Goal: Task Accomplishment & Management: Manage account settings

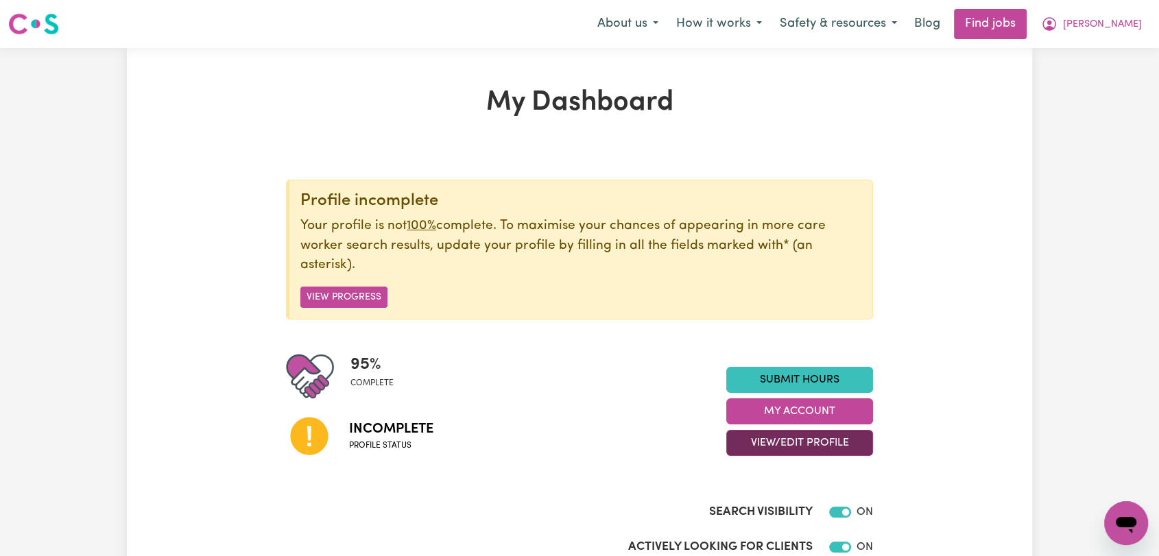
click at [785, 440] on button "View/Edit Profile" at bounding box center [799, 443] width 147 height 26
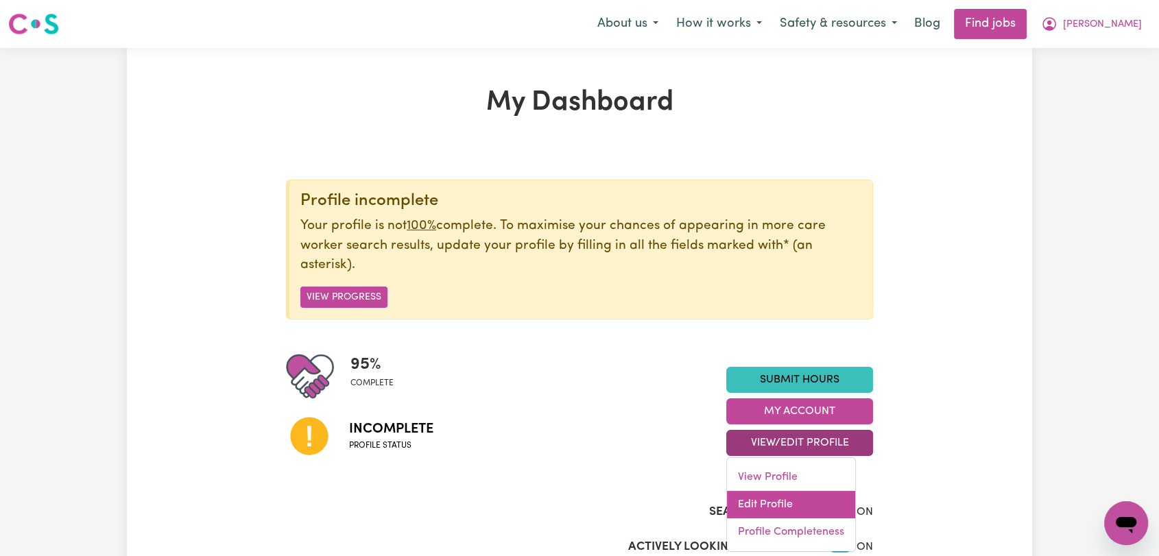
click at [785, 501] on link "Edit Profile" at bounding box center [791, 504] width 128 height 27
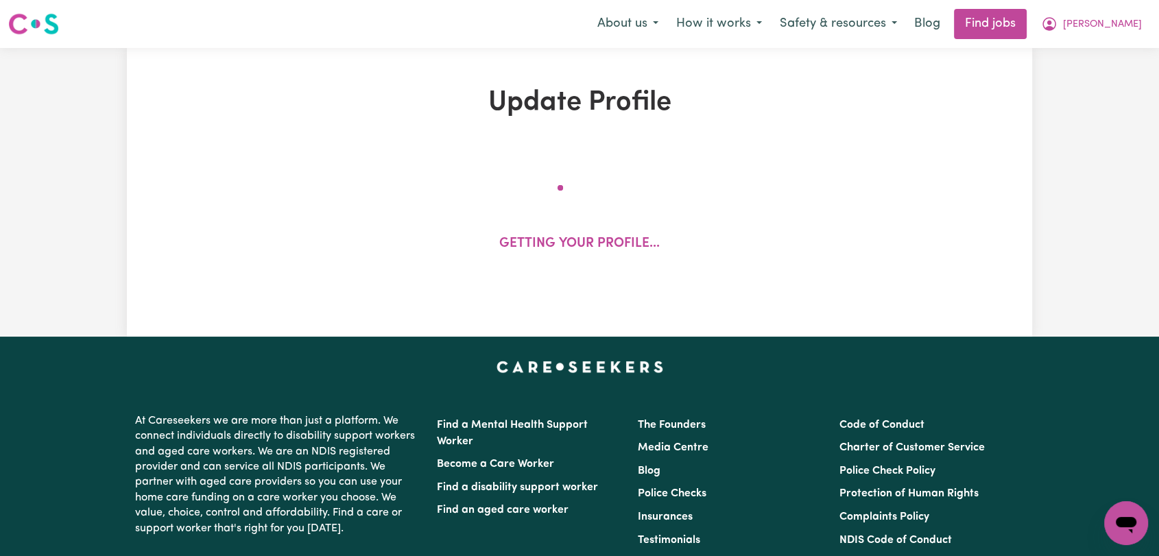
select select "[DEMOGRAPHIC_DATA]"
select select "[DEMOGRAPHIC_DATA] Citizen"
select select "Studying a healthcare related degree or qualification"
select select "70"
select select "98"
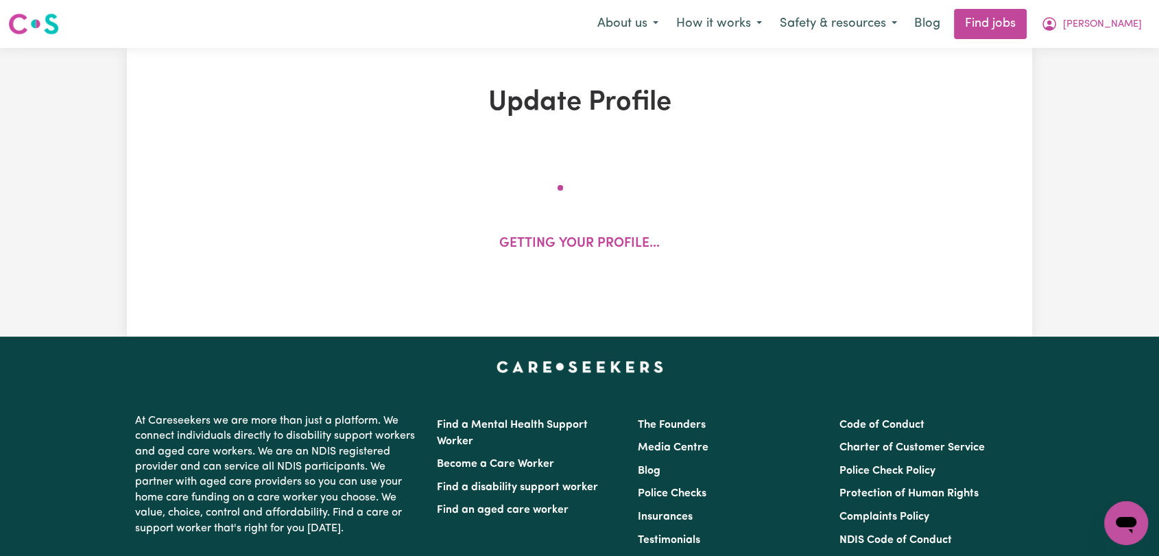
select select "127"
select select "156"
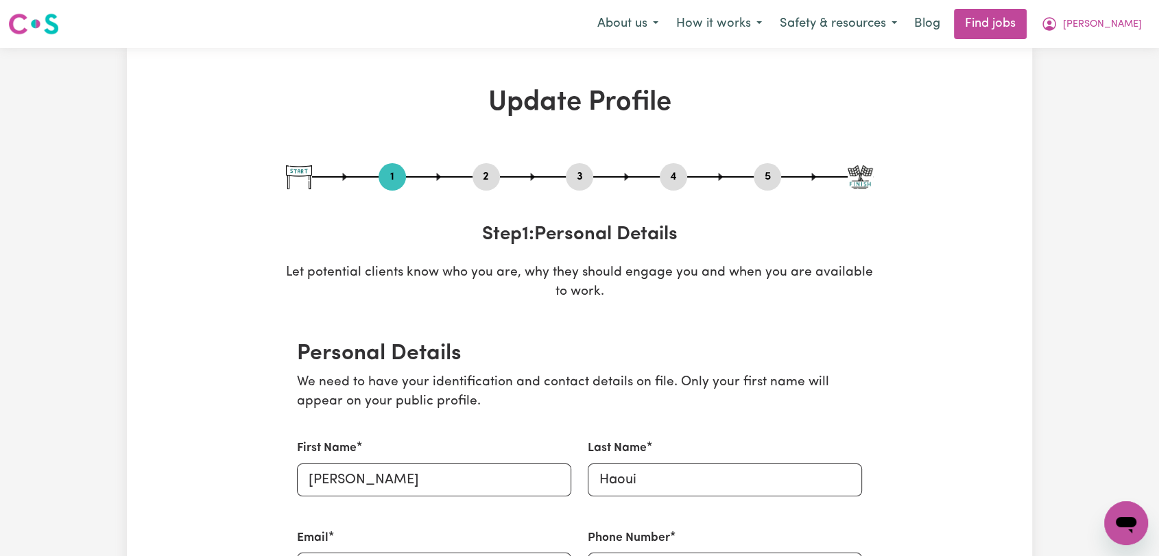
click at [486, 168] on button "2" at bounding box center [486, 177] width 27 height 18
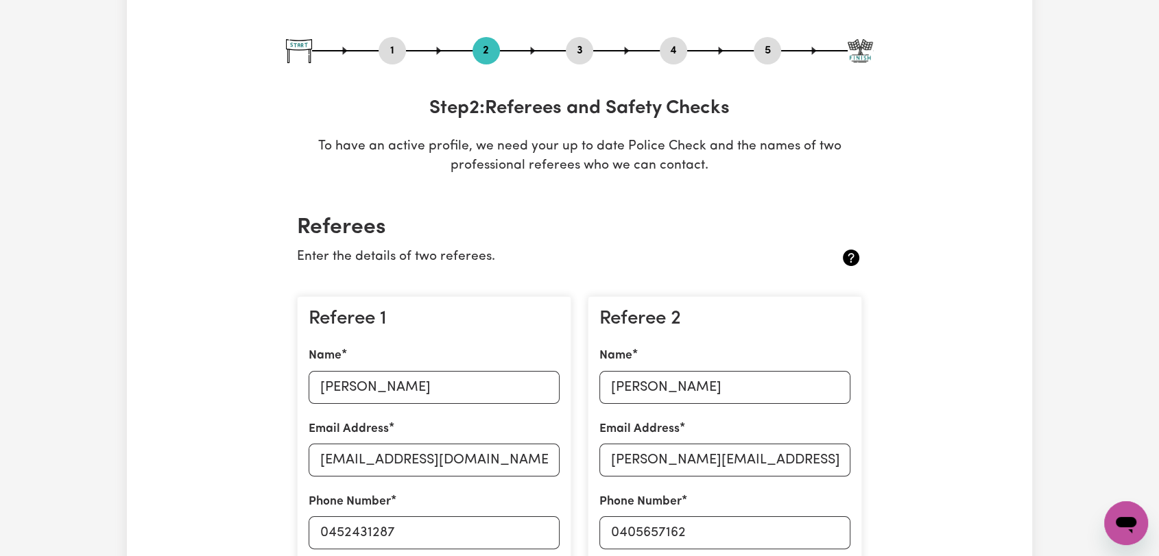
scroll to position [152, 0]
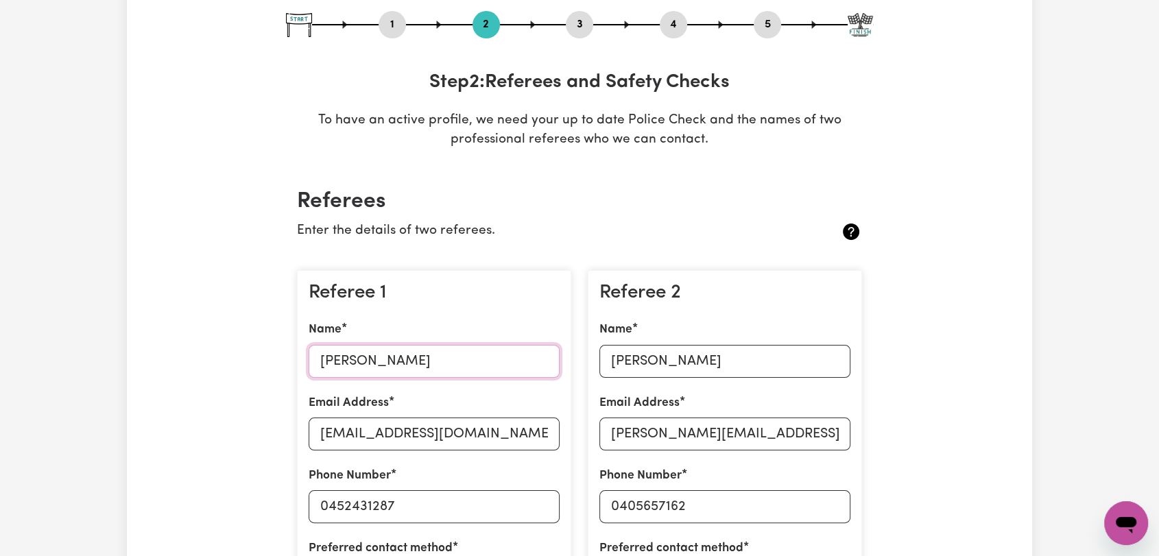
click at [375, 359] on input "[PERSON_NAME]" at bounding box center [434, 361] width 251 height 33
click at [388, 438] on input "[EMAIL_ADDRESS][DOMAIN_NAME]" at bounding box center [434, 434] width 251 height 33
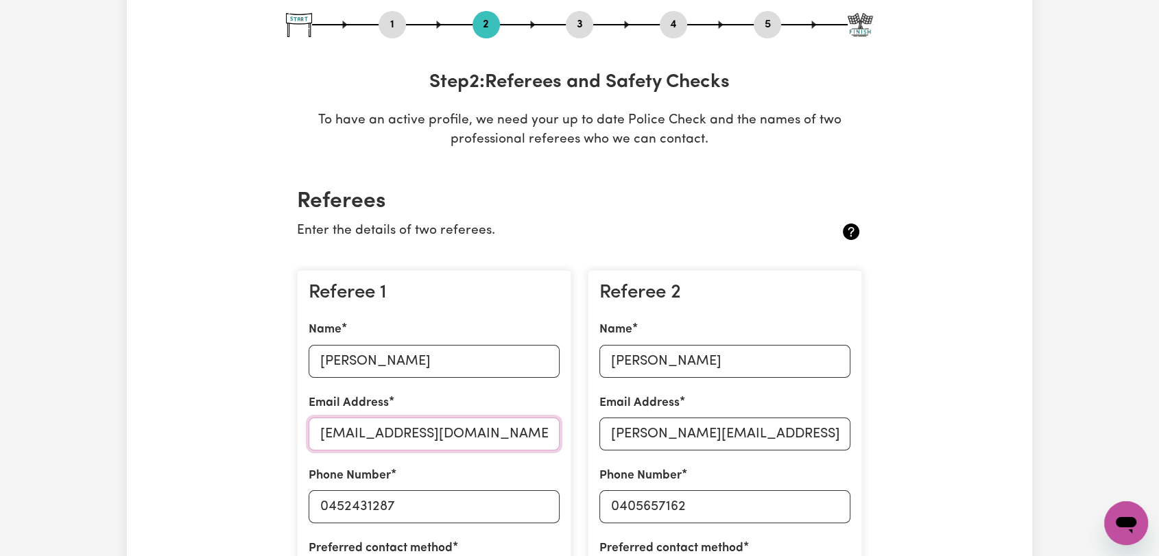
click at [388, 438] on input "[EMAIL_ADDRESS][DOMAIN_NAME]" at bounding box center [434, 434] width 251 height 33
click at [370, 505] on input "0452431287" at bounding box center [434, 506] width 251 height 33
click at [681, 357] on input "[PERSON_NAME]" at bounding box center [725, 361] width 251 height 33
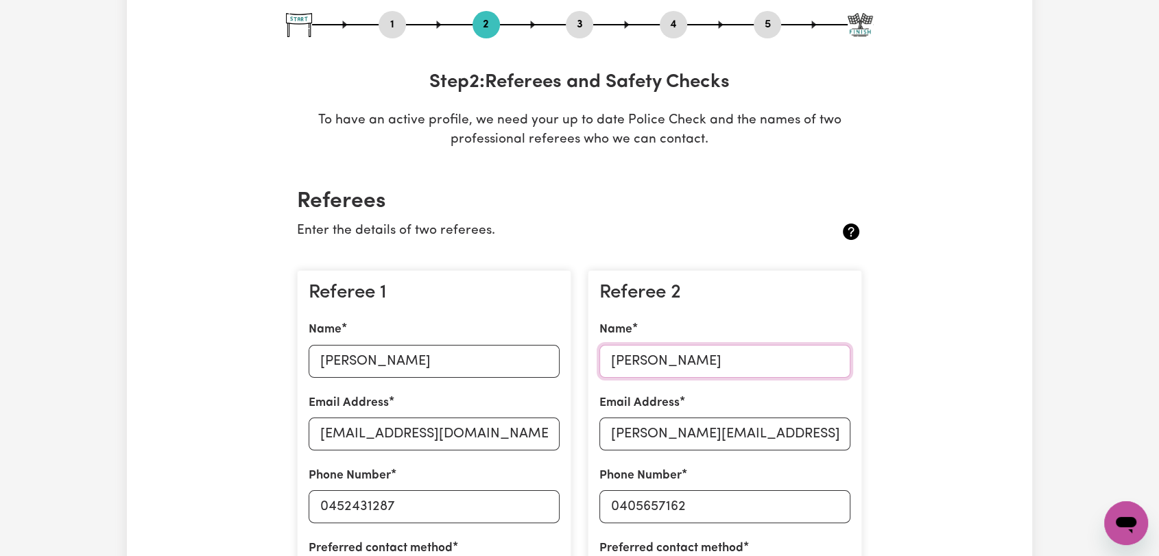
click at [681, 357] on input "[PERSON_NAME]" at bounding box center [725, 361] width 251 height 33
click at [753, 432] on input "[PERSON_NAME][EMAIL_ADDRESS][DOMAIN_NAME]" at bounding box center [725, 434] width 251 height 33
click at [648, 501] on input "0405657162" at bounding box center [725, 506] width 251 height 33
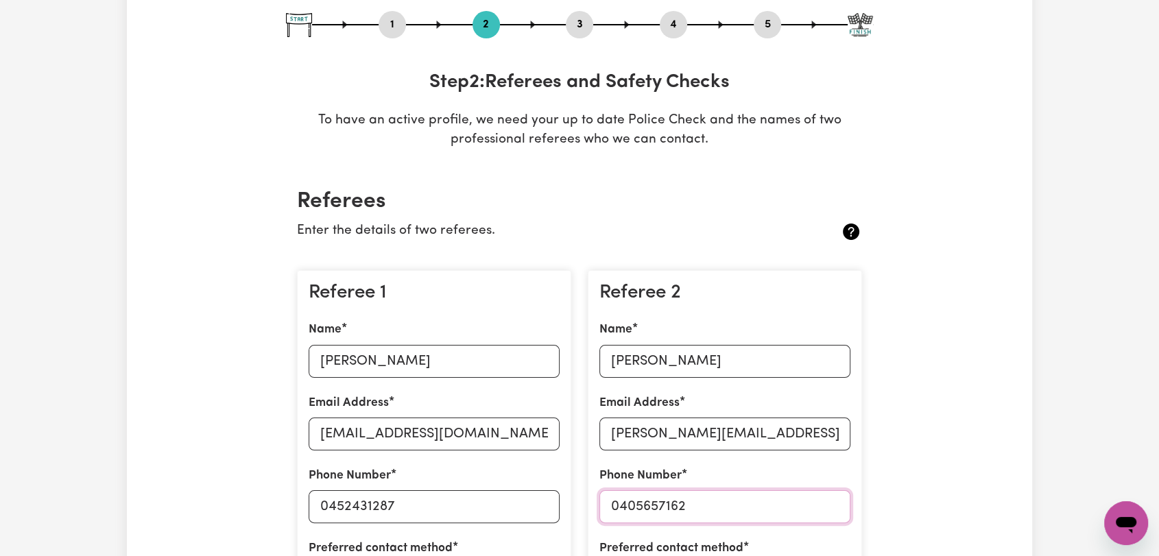
click at [648, 501] on input "0405657162" at bounding box center [725, 506] width 251 height 33
click at [766, 27] on button "5" at bounding box center [767, 25] width 27 height 18
select select "I am providing services privately on my own"
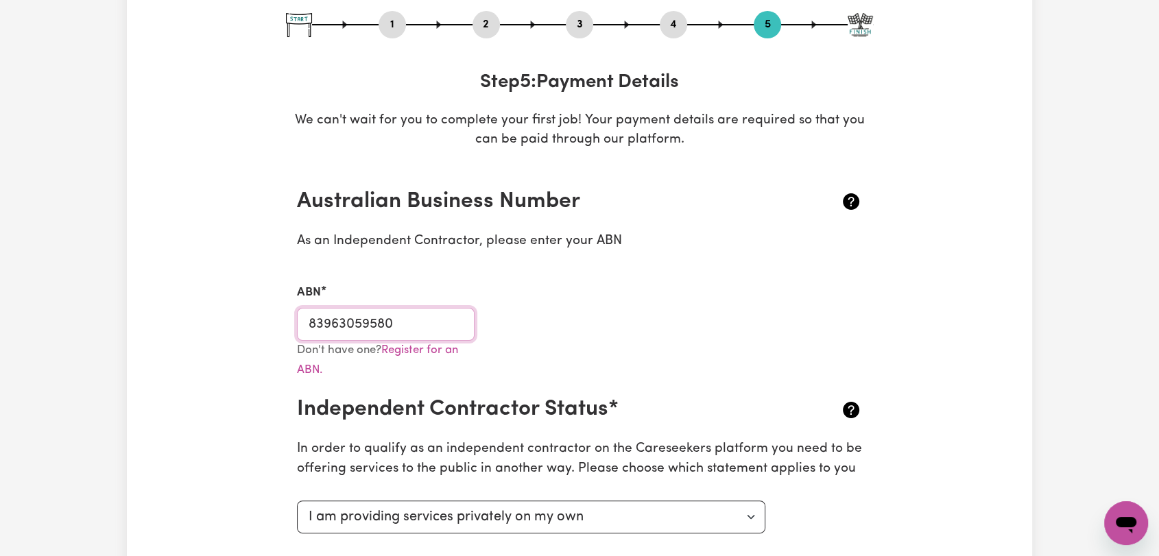
click at [366, 317] on input "83963059580" at bounding box center [386, 324] width 178 height 33
click at [479, 26] on button "2" at bounding box center [486, 25] width 27 height 18
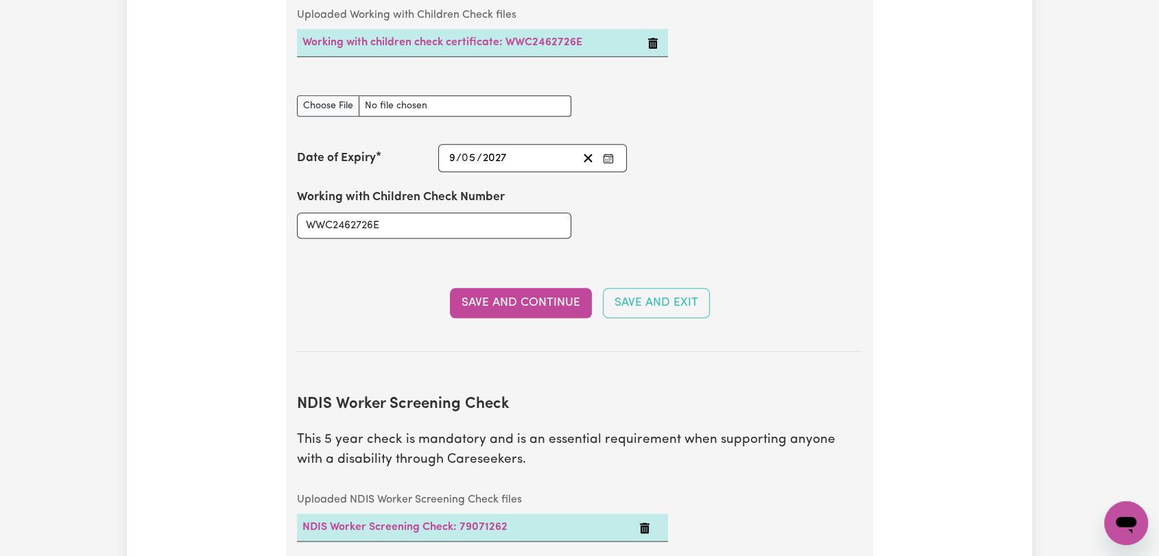
scroll to position [1676, 0]
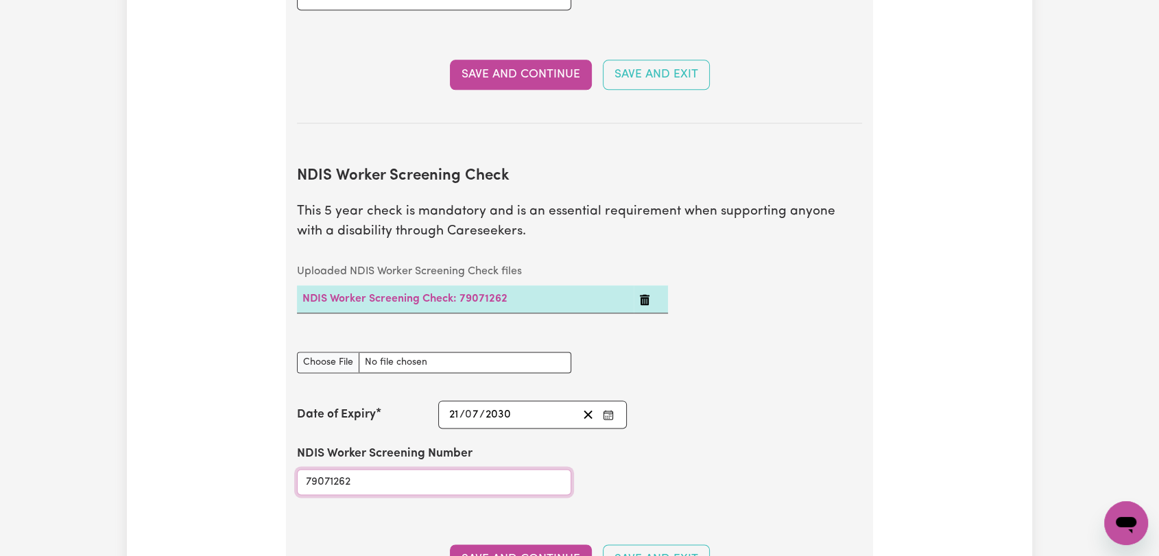
click at [346, 469] on input "79071262" at bounding box center [434, 482] width 274 height 26
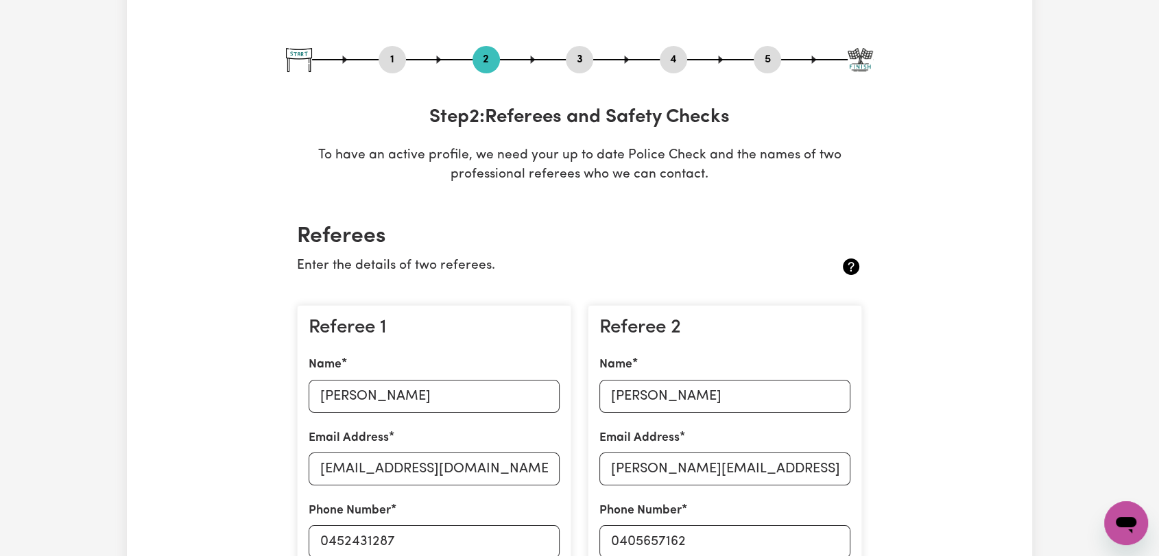
scroll to position [0, 0]
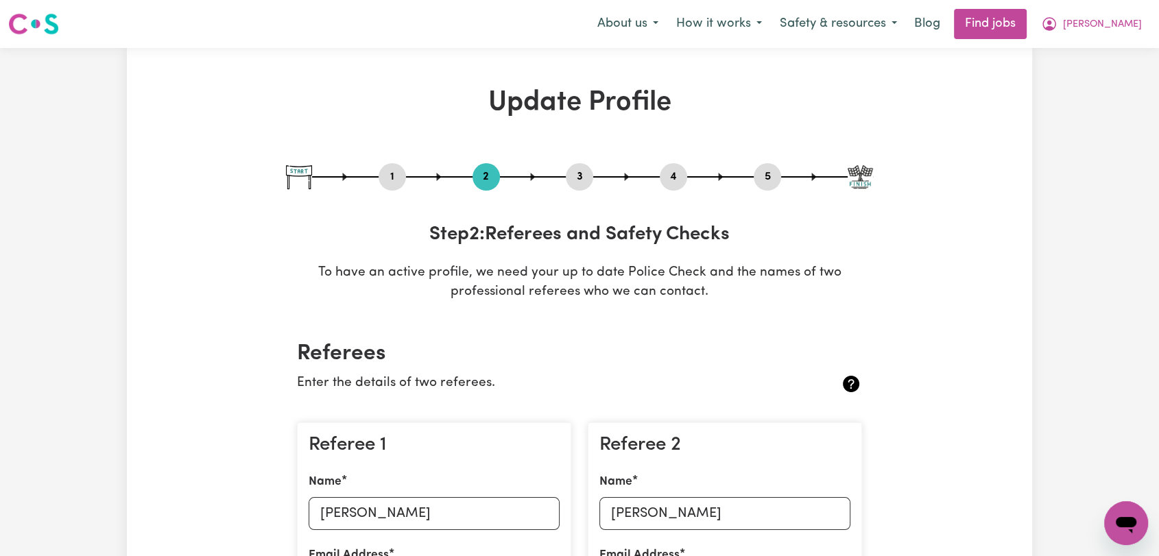
click at [578, 171] on button "3" at bounding box center [579, 177] width 27 height 18
select select "2024"
select select "Certificate III (Individual Support)"
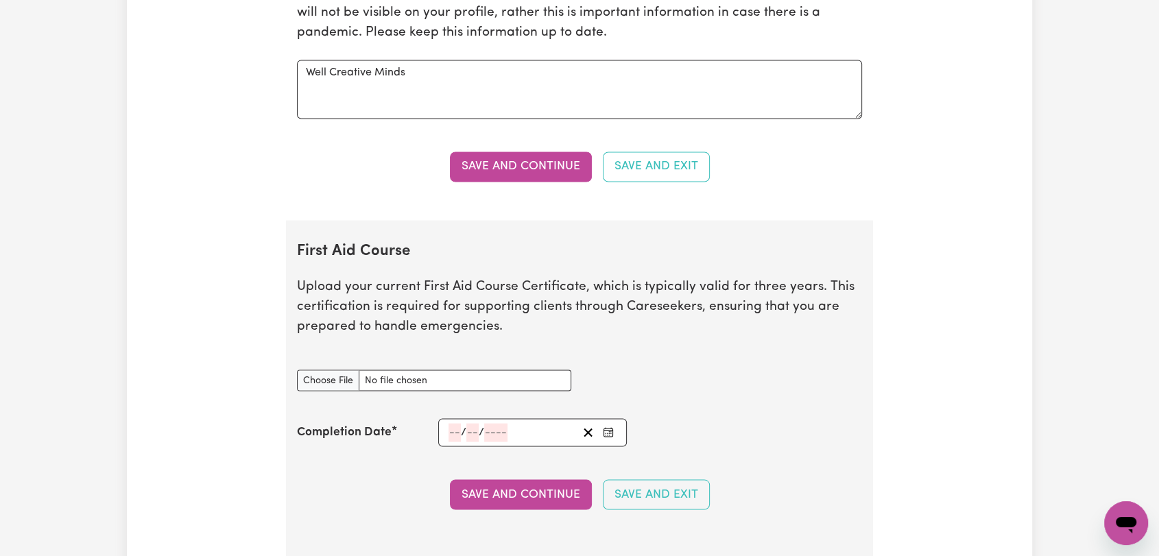
scroll to position [2591, 0]
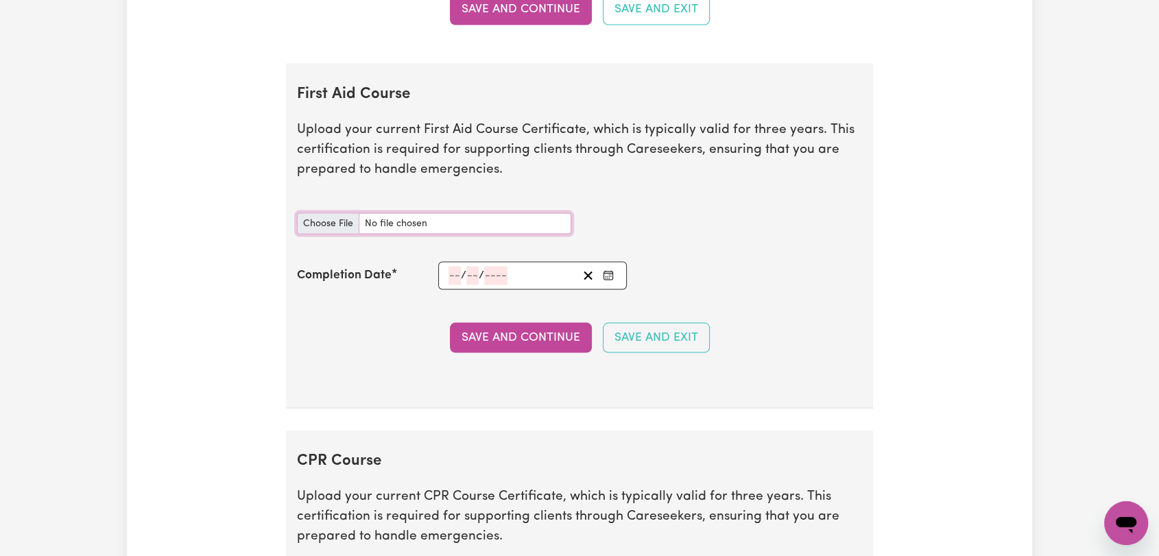
click at [304, 222] on input "First Aid Course document" at bounding box center [434, 223] width 274 height 21
type input "C:\fakepath\[PERSON_NAME] - FIRST AID - [DATE]--.pdf"
click at [449, 272] on input "number" at bounding box center [455, 275] width 12 height 19
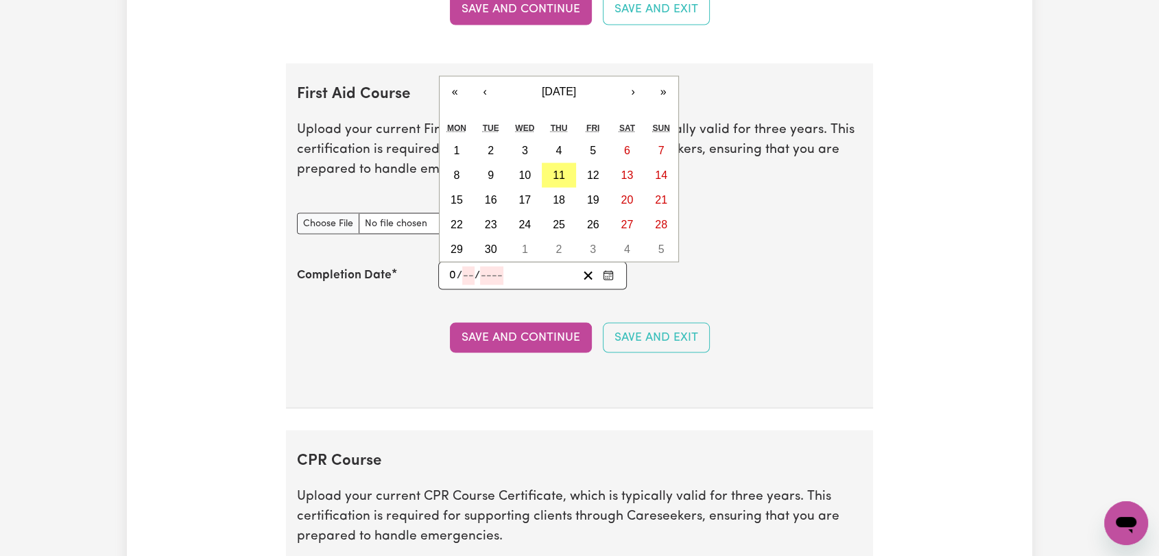
type input "05"
type input "04"
type input "2020"
click at [455, 85] on button "«" at bounding box center [455, 91] width 30 height 30
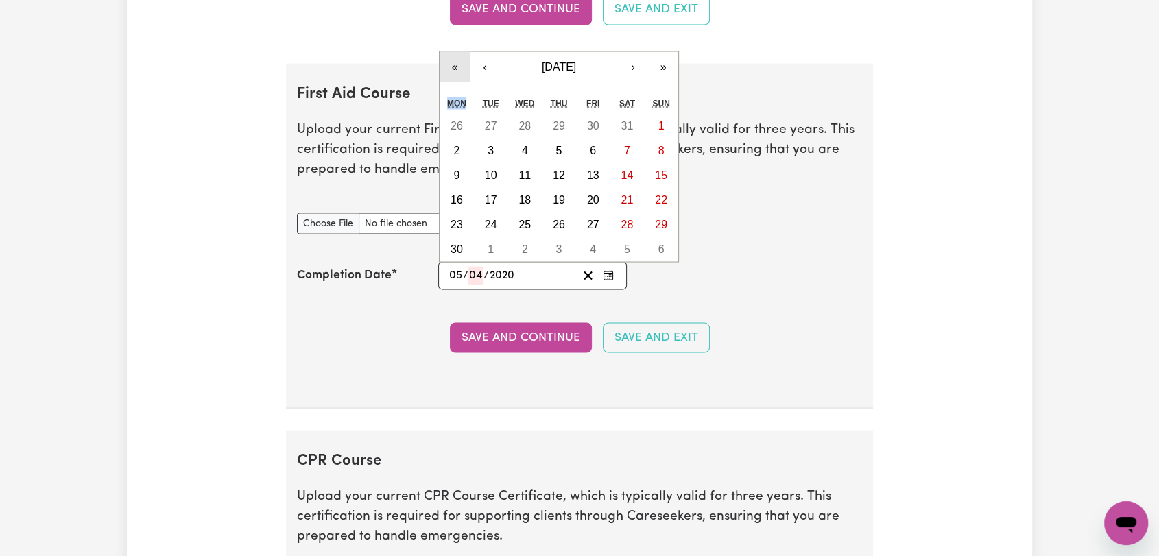
click at [455, 85] on div "« ‹ [DATE] › » Mon Tue Wed Thu Fri Sat Sun 26 27 28 29 30 31 1 2 3 4 5 6 7 8 9 …" at bounding box center [559, 156] width 240 height 211
click at [455, 69] on button "«" at bounding box center [455, 66] width 30 height 30
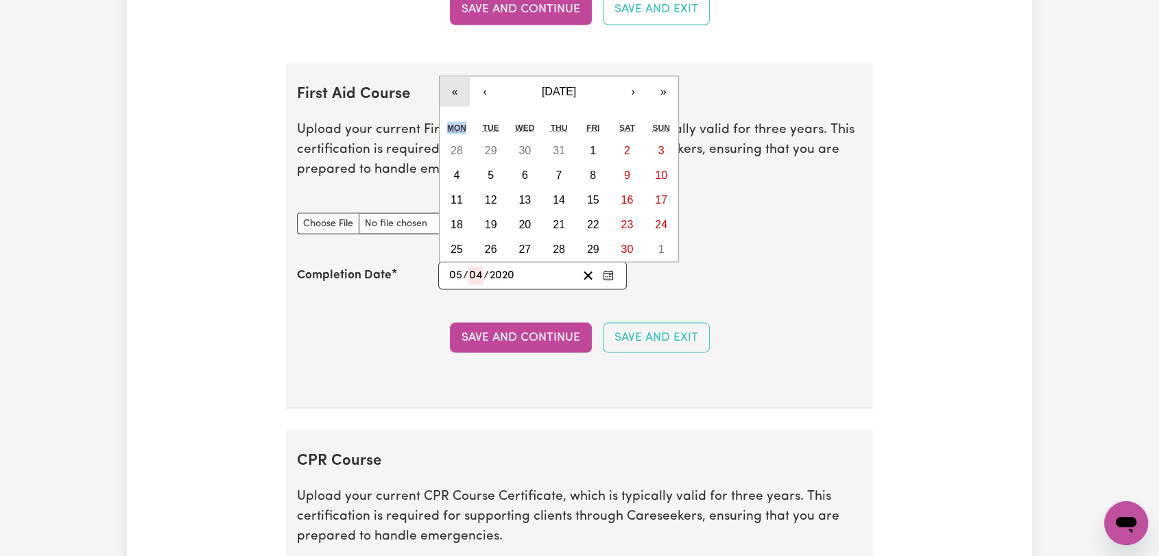
click at [444, 82] on button "«" at bounding box center [455, 91] width 30 height 30
click at [447, 83] on button "«" at bounding box center [455, 91] width 30 height 30
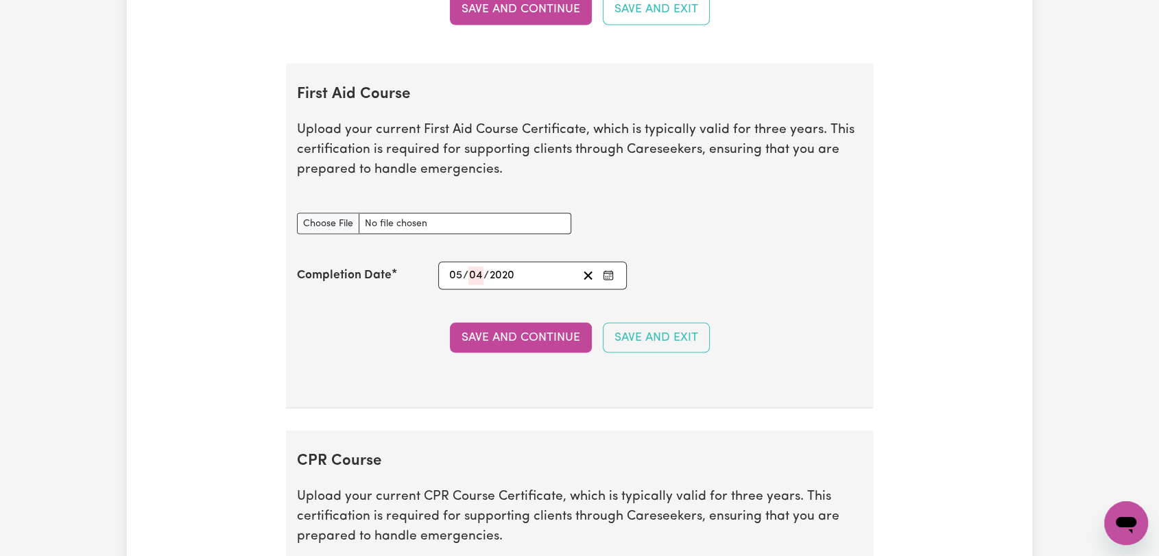
click at [309, 337] on div "Save and Continue Save and Exit" at bounding box center [579, 337] width 565 height 30
click at [534, 330] on button "Save and Continue" at bounding box center [521, 337] width 142 height 30
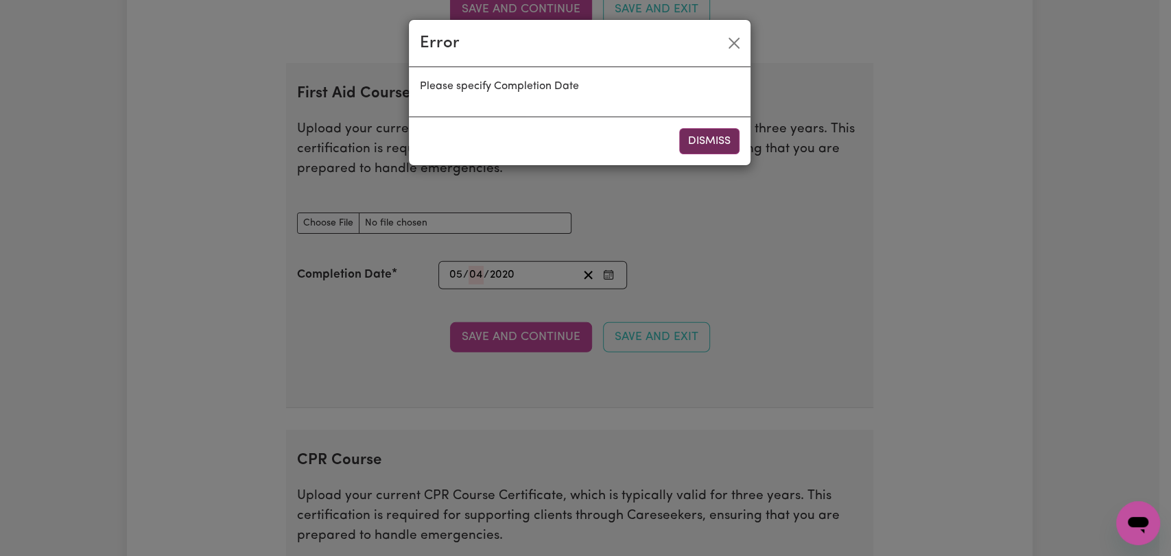
click at [702, 137] on button "Dismiss" at bounding box center [709, 141] width 60 height 26
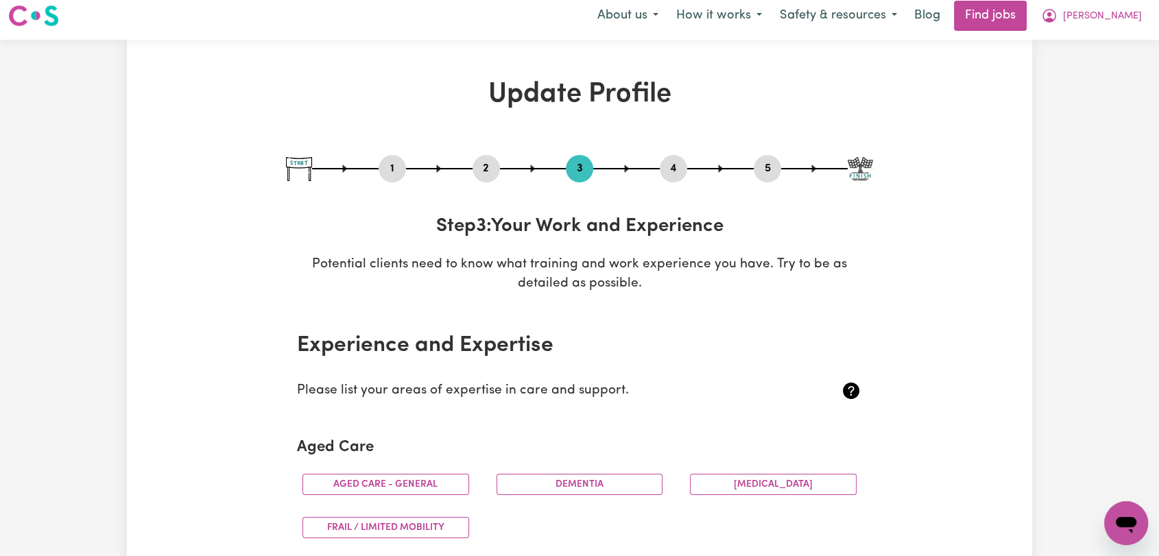
scroll to position [0, 0]
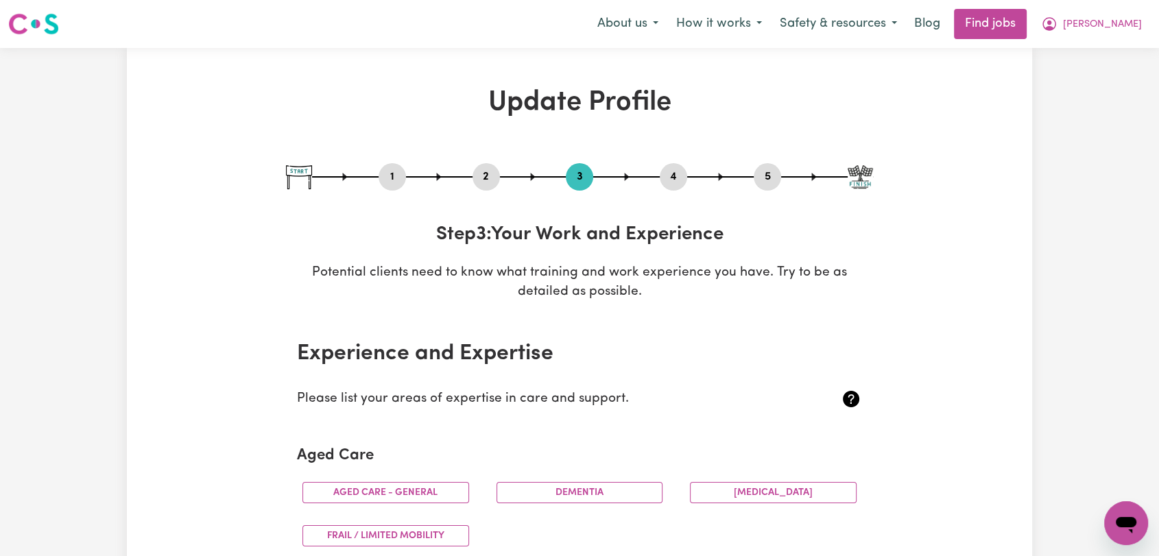
click at [683, 173] on button "4" at bounding box center [673, 177] width 27 height 18
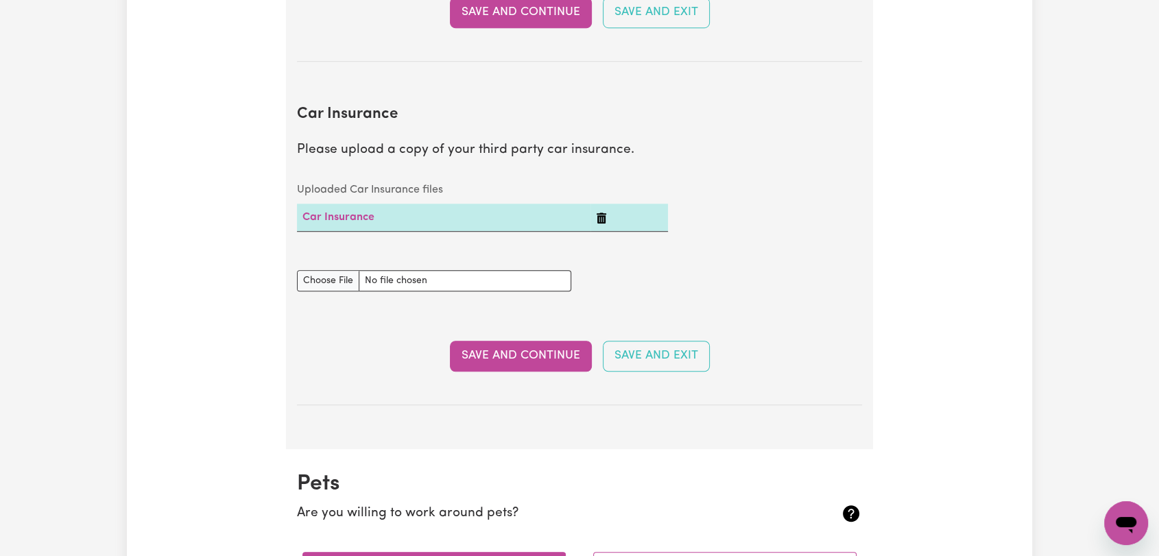
scroll to position [914, 0]
